Goal: Task Accomplishment & Management: Complete application form

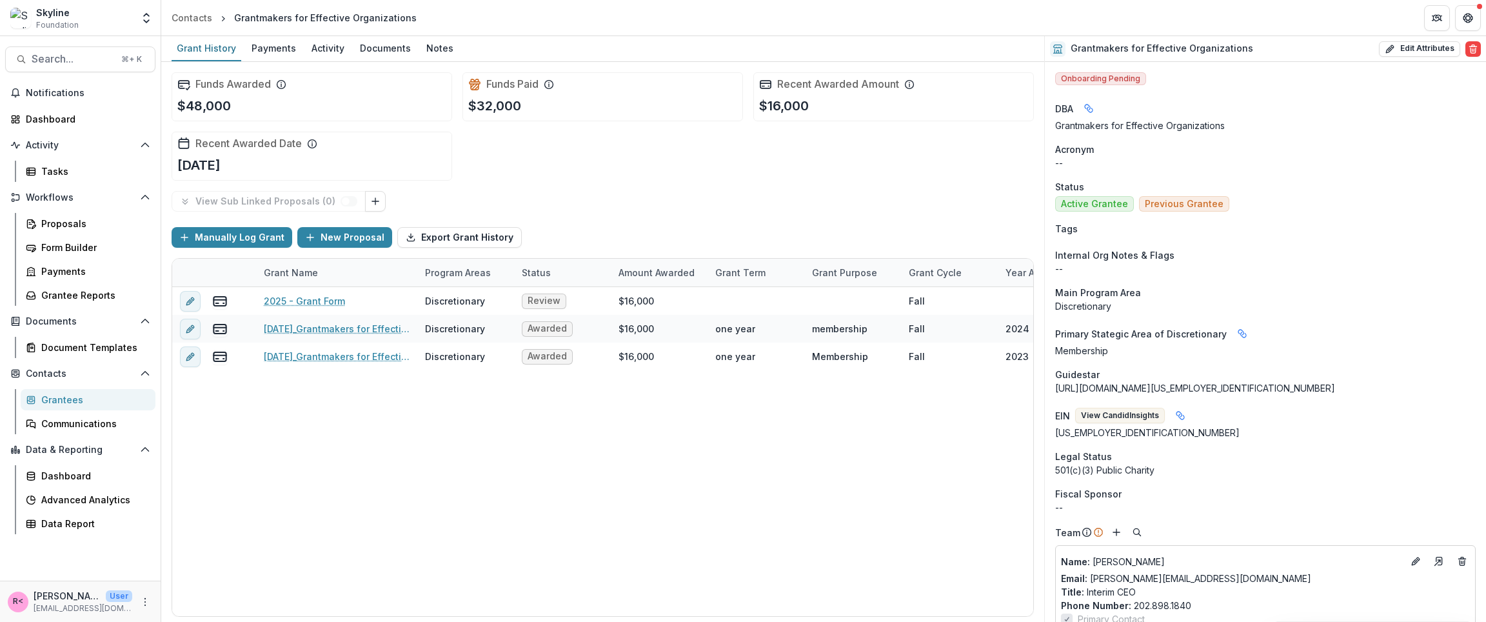
scroll to position [440, 0]
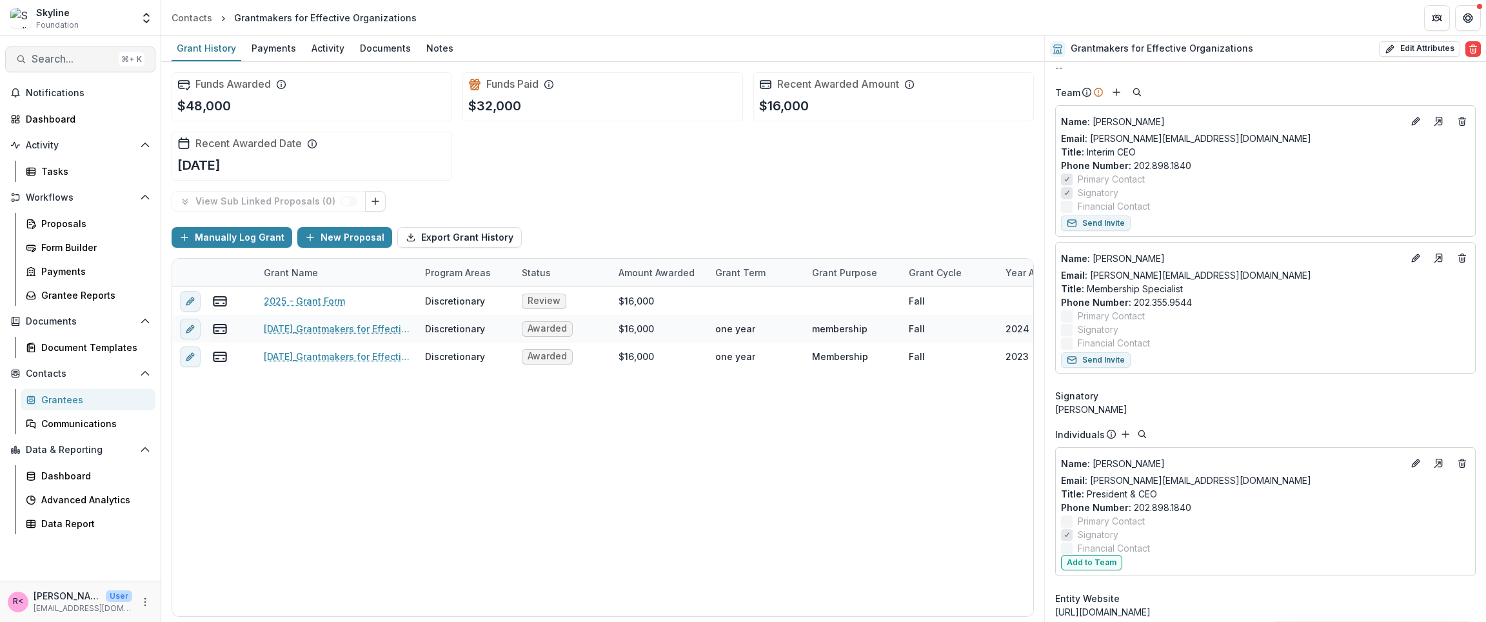
click at [73, 49] on button "Search... ⌘ + K" at bounding box center [80, 59] width 150 height 26
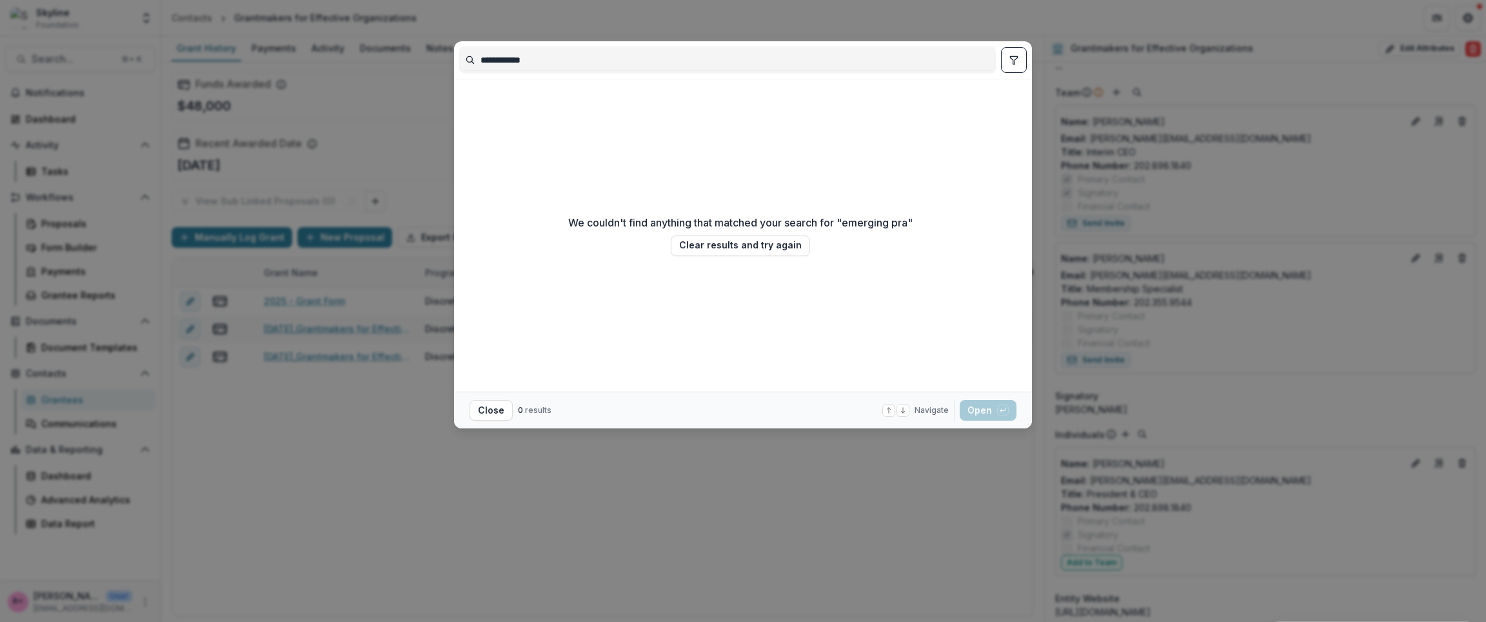
type input "**********"
click at [90, 37] on div "**********" at bounding box center [743, 311] width 1486 height 622
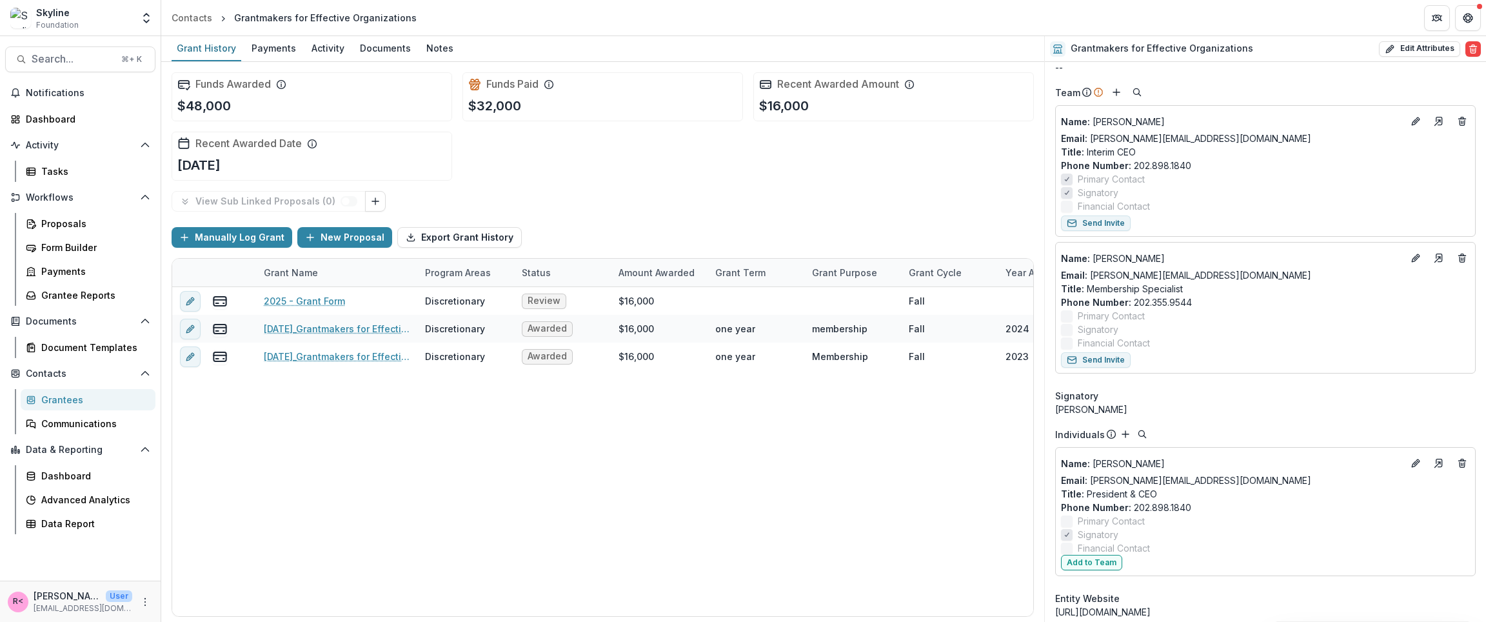
click at [92, 397] on div "Grantees" at bounding box center [93, 400] width 104 height 14
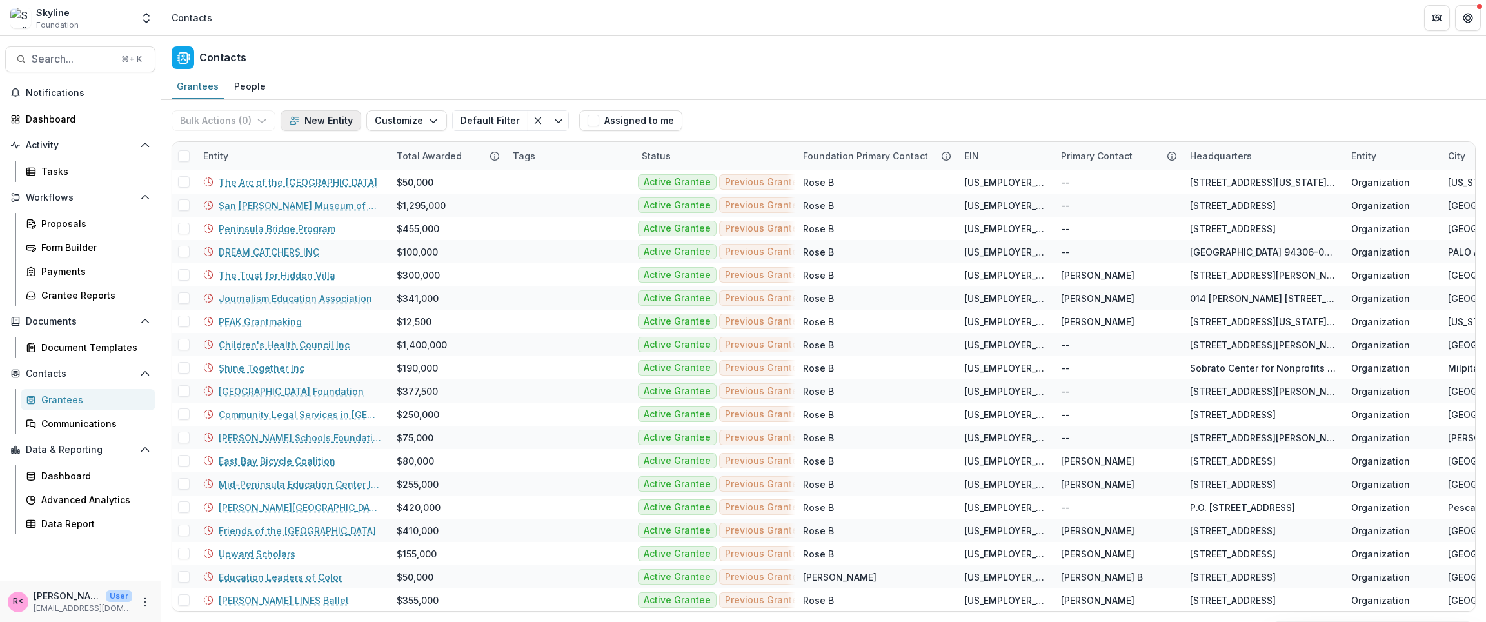
click at [327, 119] on button "New Entity" at bounding box center [321, 120] width 81 height 21
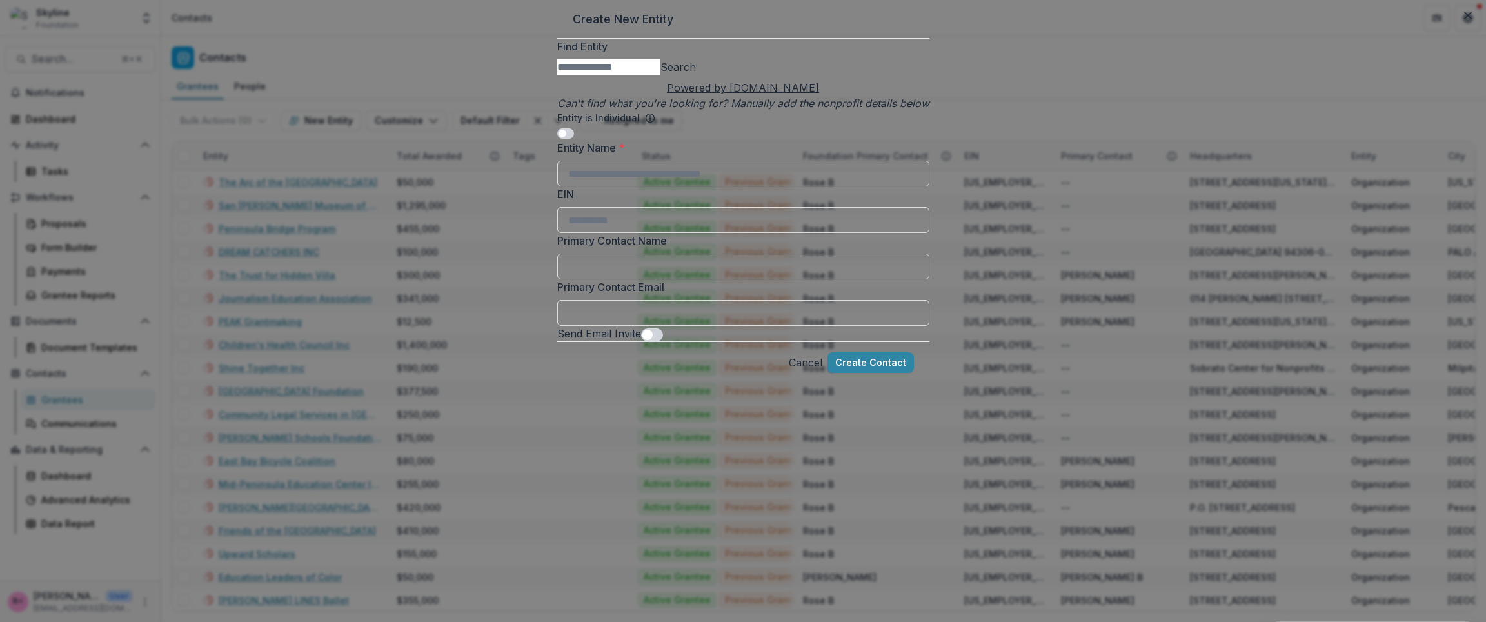
click at [598, 75] on input "Find Entity" at bounding box center [608, 66] width 103 height 15
type input "**********"
click at [696, 75] on button "Search" at bounding box center [678, 66] width 35 height 15
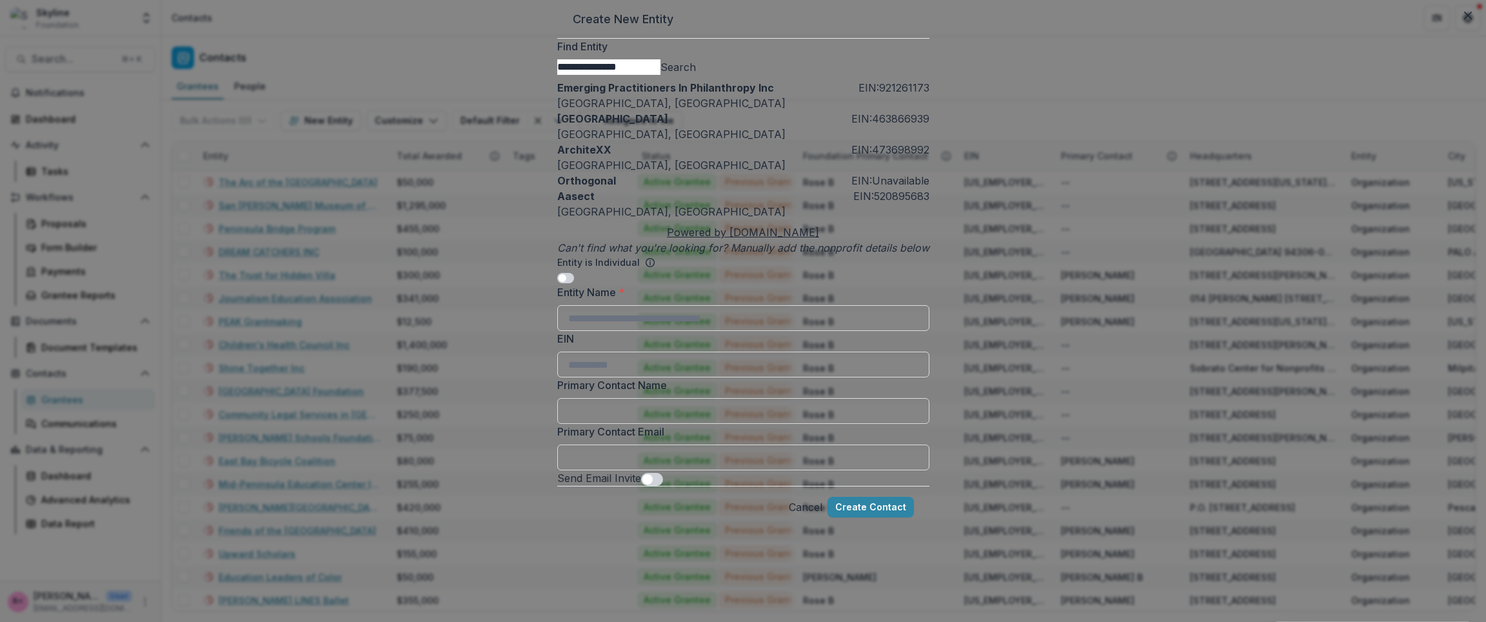
click at [721, 111] on div "[GEOGRAPHIC_DATA], [GEOGRAPHIC_DATA]" at bounding box center [743, 102] width 372 height 15
type input "**********"
click at [749, 111] on div "Emerging Practitioners In Philanthropy Inc EIN: [US_EMPLOYER_IDENTIFICATION_NUM…" at bounding box center [743, 95] width 372 height 31
click at [717, 95] on p "Emerging Practitioners In Philanthropy Inc" at bounding box center [665, 87] width 217 height 15
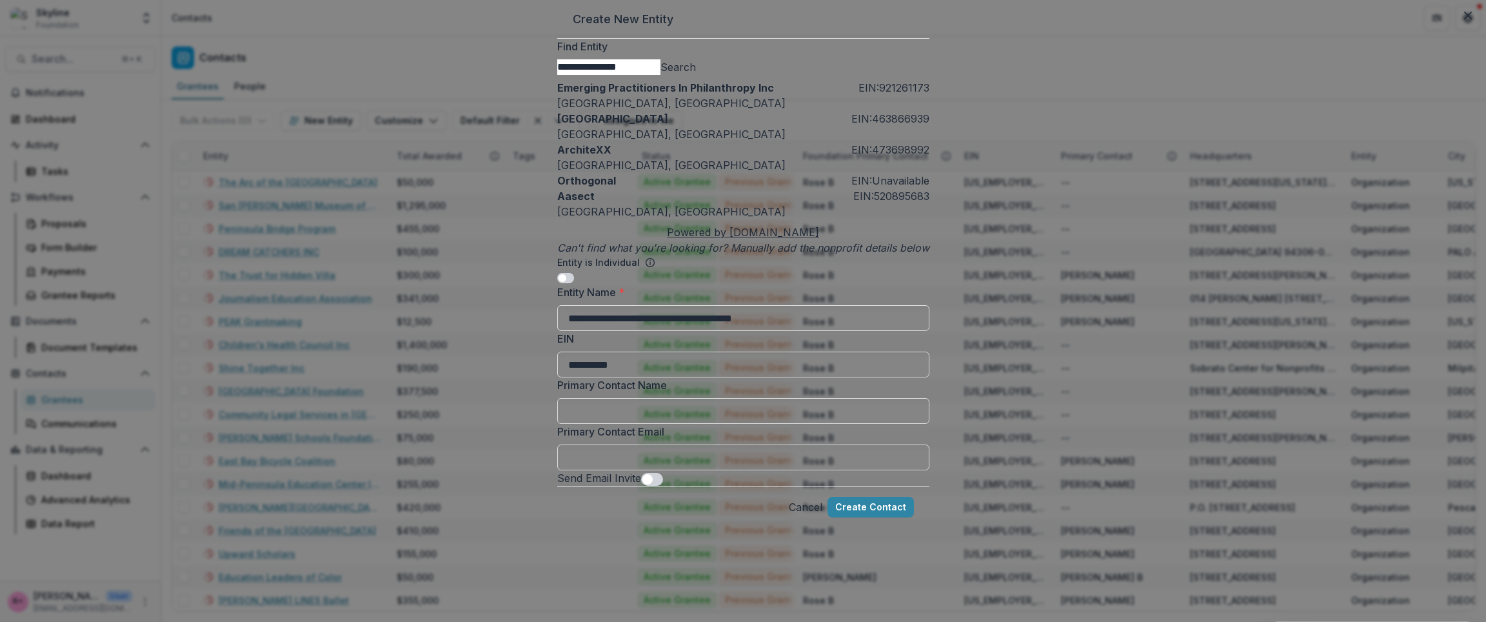
click at [725, 111] on div "Emerging Practitioners In Philanthropy Inc EIN: [US_EMPLOYER_IDENTIFICATION_NUM…" at bounding box center [743, 95] width 372 height 31
click at [865, 517] on button "Create Contact" at bounding box center [871, 507] width 86 height 21
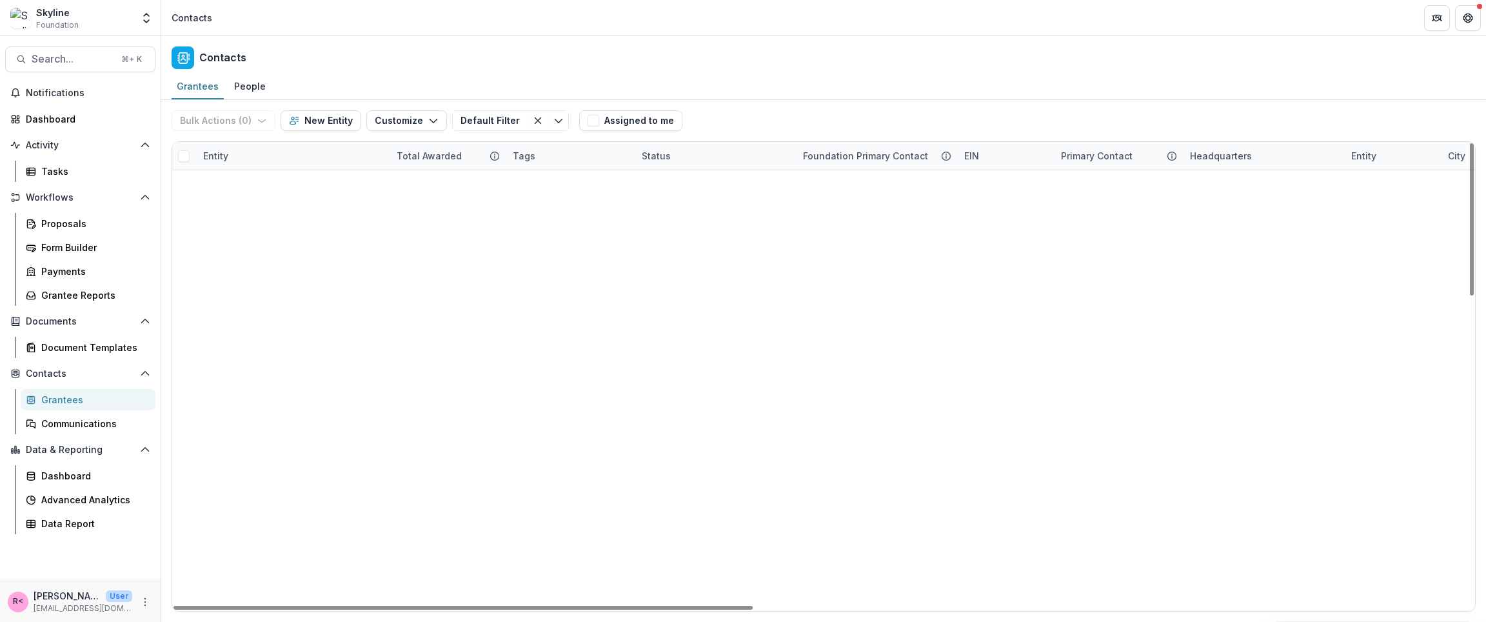
click at [265, 152] on div "Entity" at bounding box center [292, 156] width 194 height 28
click at [299, 175] on input at bounding box center [246, 179] width 103 height 15
type input "*****"
click at [374, 73] on div "Contacts" at bounding box center [823, 55] width 1325 height 38
click at [277, 185] on link "Emerging Practitioners In Philanthropy Inc" at bounding box center [300, 182] width 163 height 14
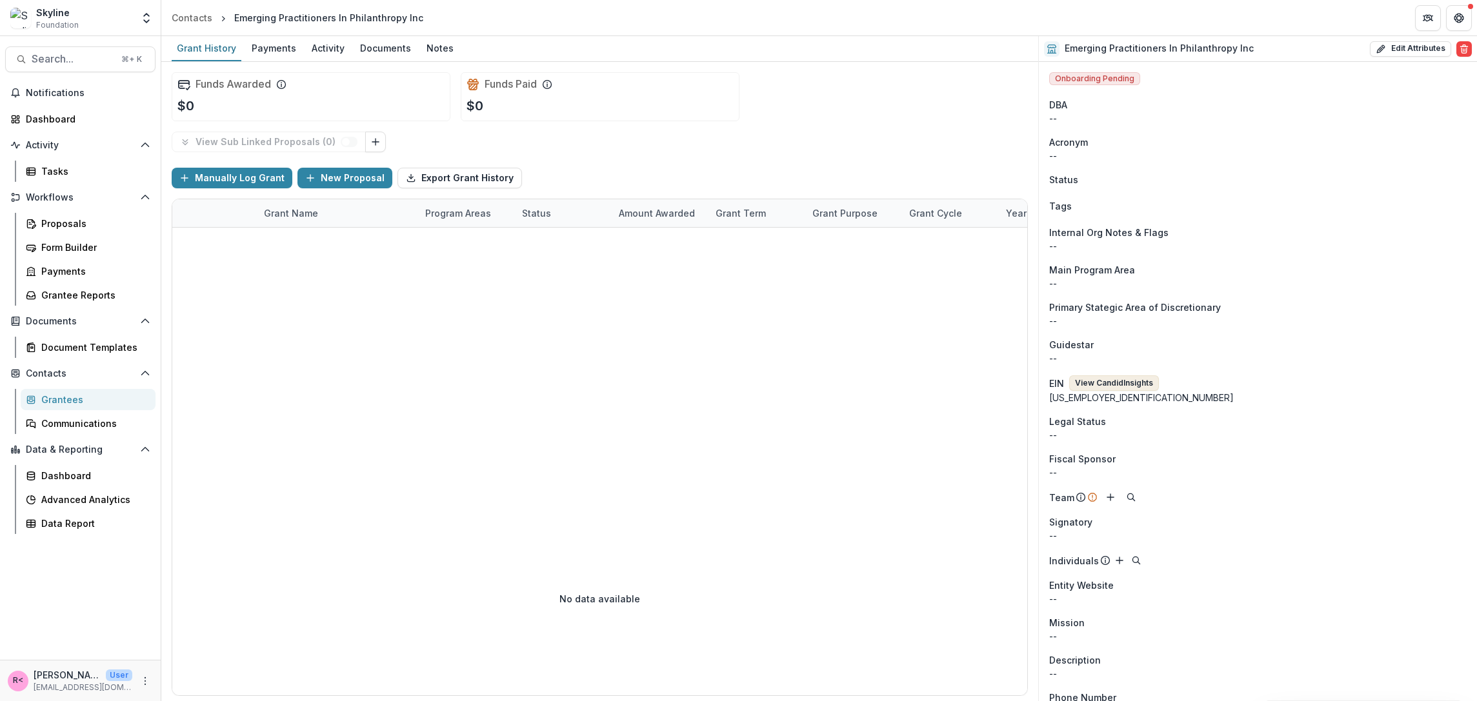
click at [1133, 388] on button "View Candid Insights" at bounding box center [1114, 382] width 90 height 15
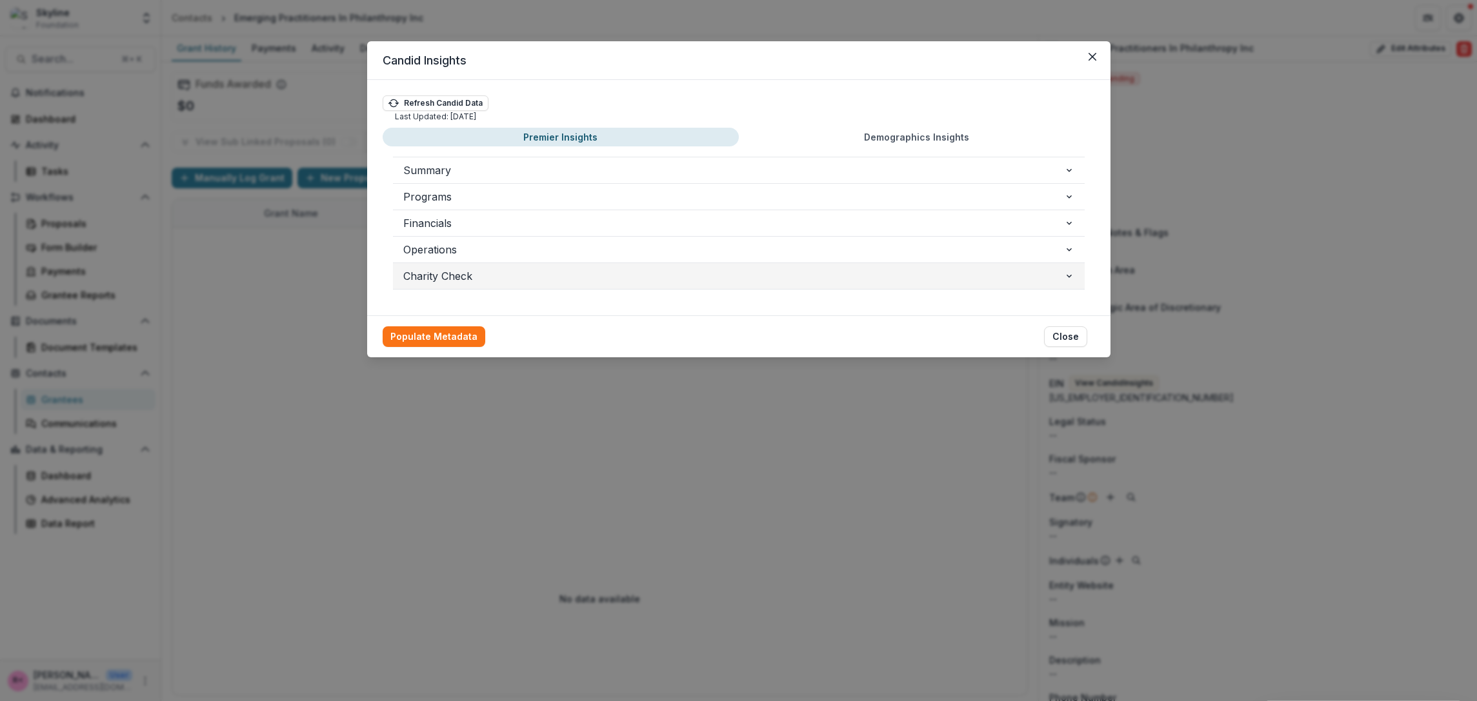
click at [448, 269] on span "Charity Check" at bounding box center [733, 275] width 661 height 15
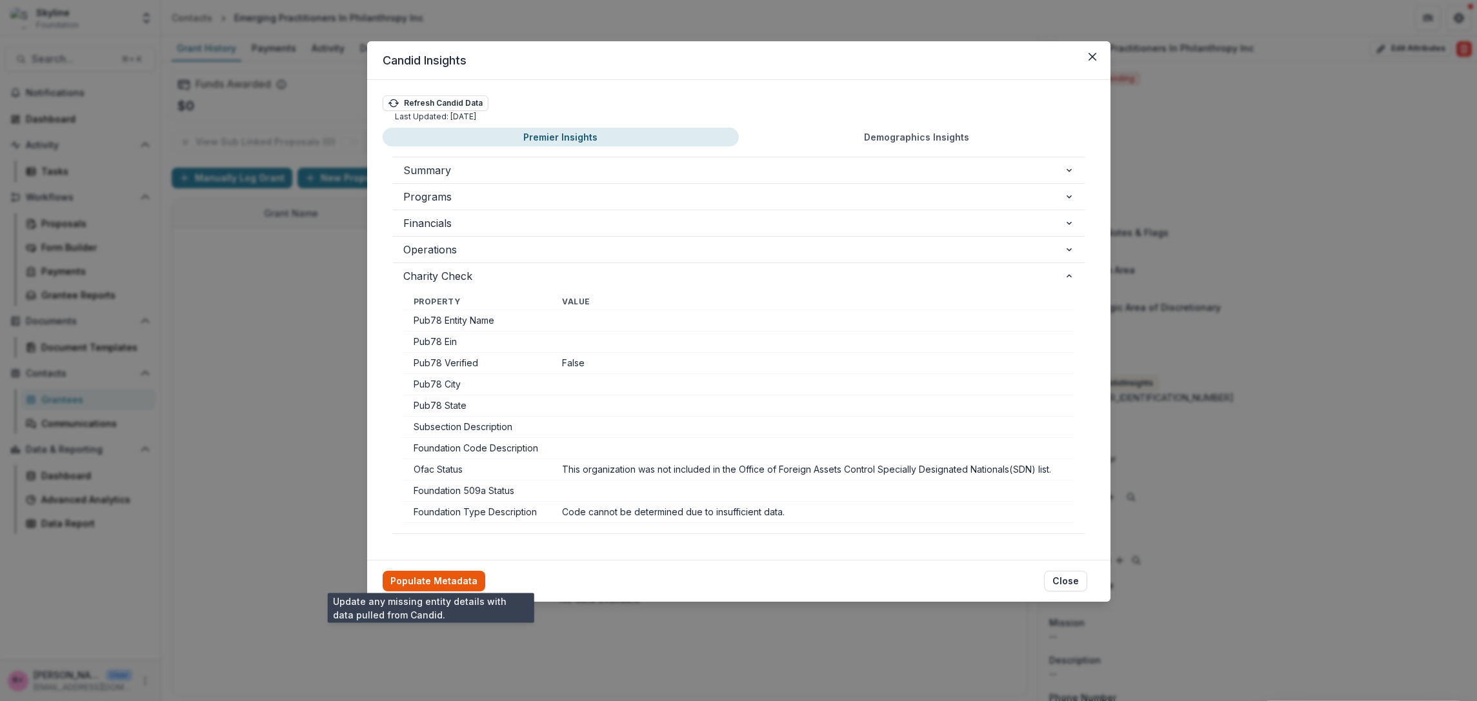
click at [449, 583] on button "Populate Metadata" at bounding box center [434, 581] width 103 height 21
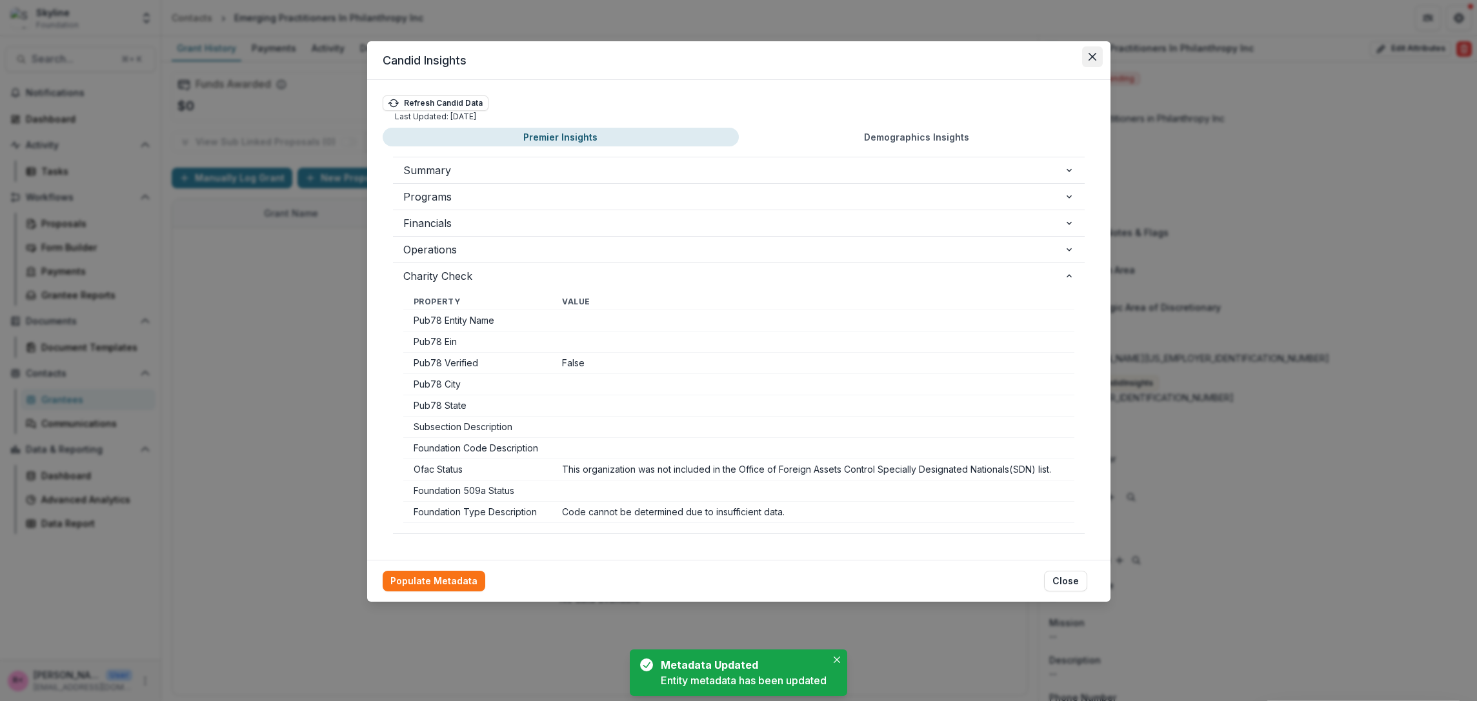
click at [1090, 55] on icon "Close" at bounding box center [1092, 57] width 8 height 8
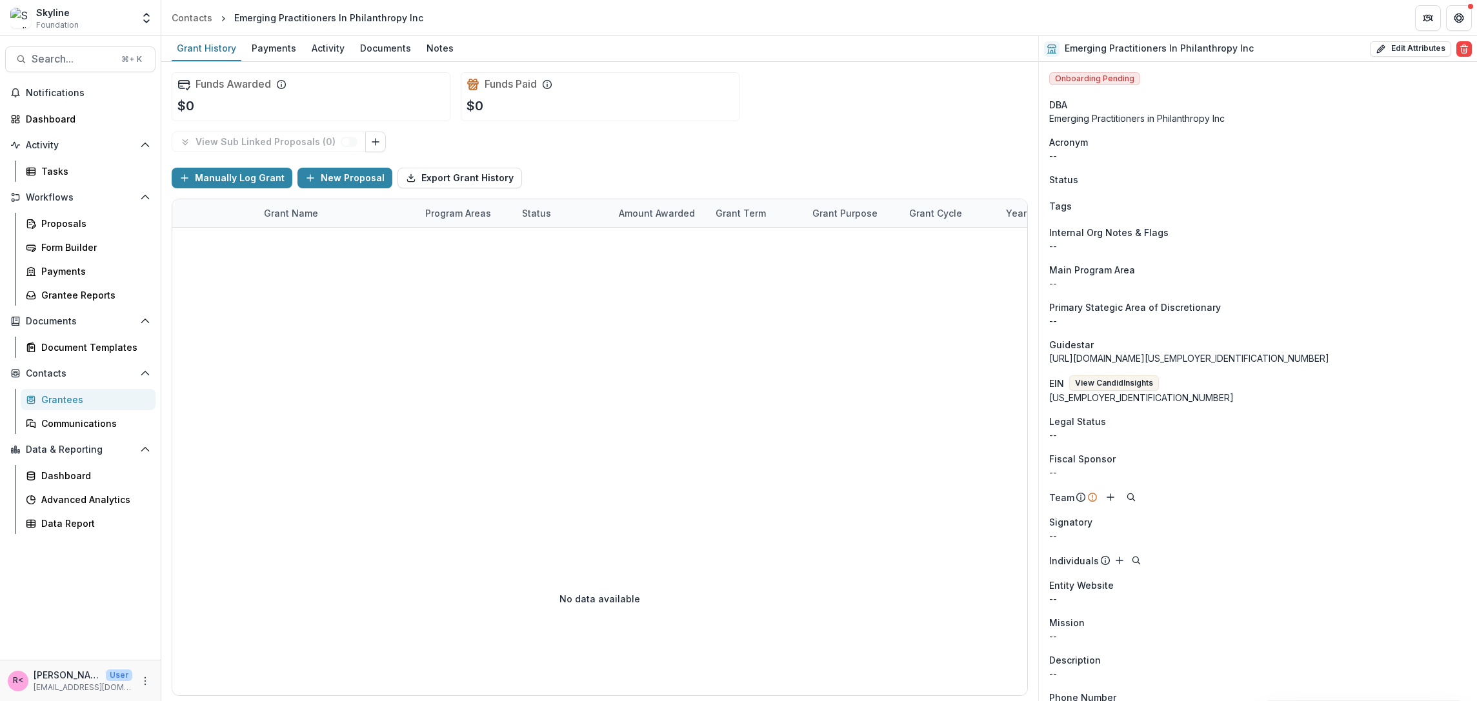
click at [1080, 398] on div "[US_EMPLOYER_IDENTIFICATION_NUMBER]" at bounding box center [1257, 398] width 417 height 14
copy div "[US_EMPLOYER_IDENTIFICATION_NUMBER]"
click at [1068, 395] on div "[US_EMPLOYER_IDENTIFICATION_NUMBER]" at bounding box center [1257, 398] width 417 height 14
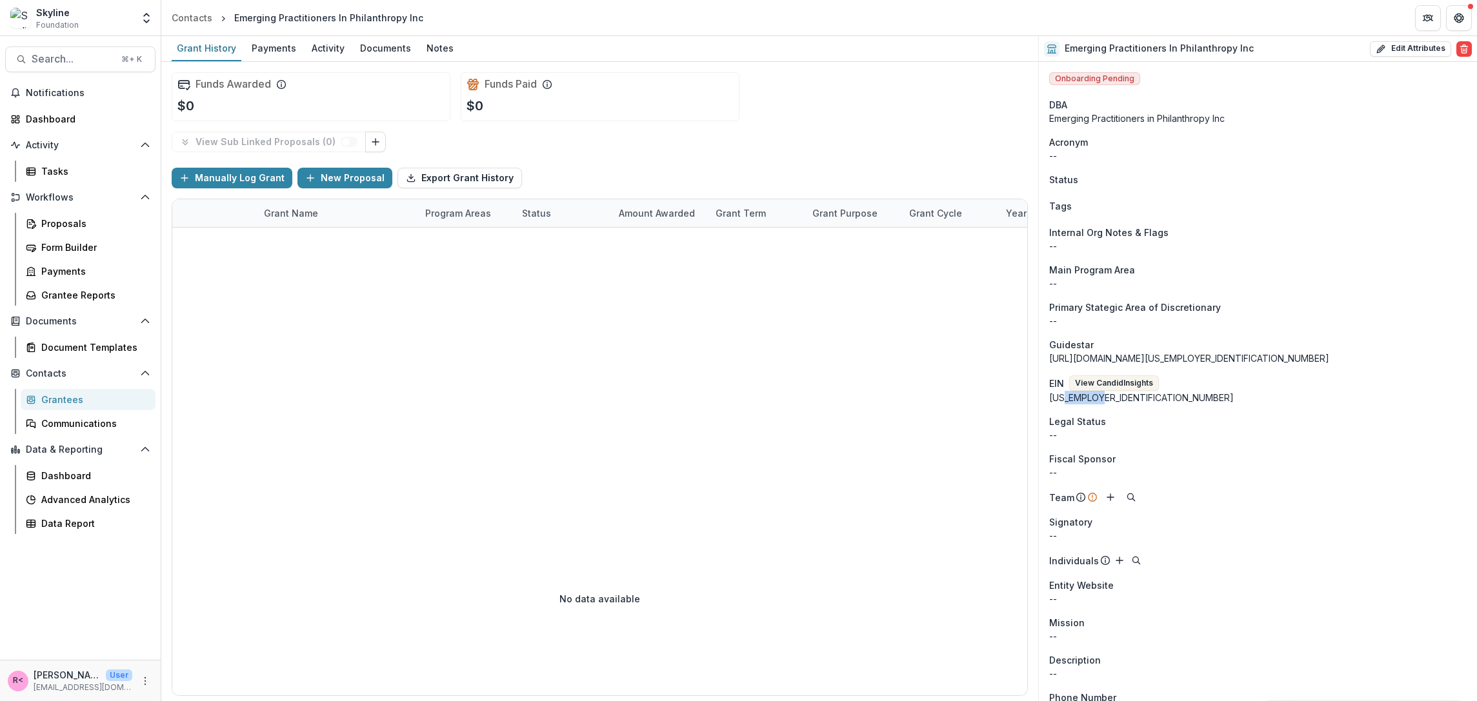
click at [1068, 395] on div "[US_EMPLOYER_IDENTIFICATION_NUMBER]" at bounding box center [1257, 398] width 417 height 14
click at [1208, 115] on div "Emerging Practitioners in Philanthropy Inc" at bounding box center [1257, 119] width 417 height 14
